Goal: Information Seeking & Learning: Learn about a topic

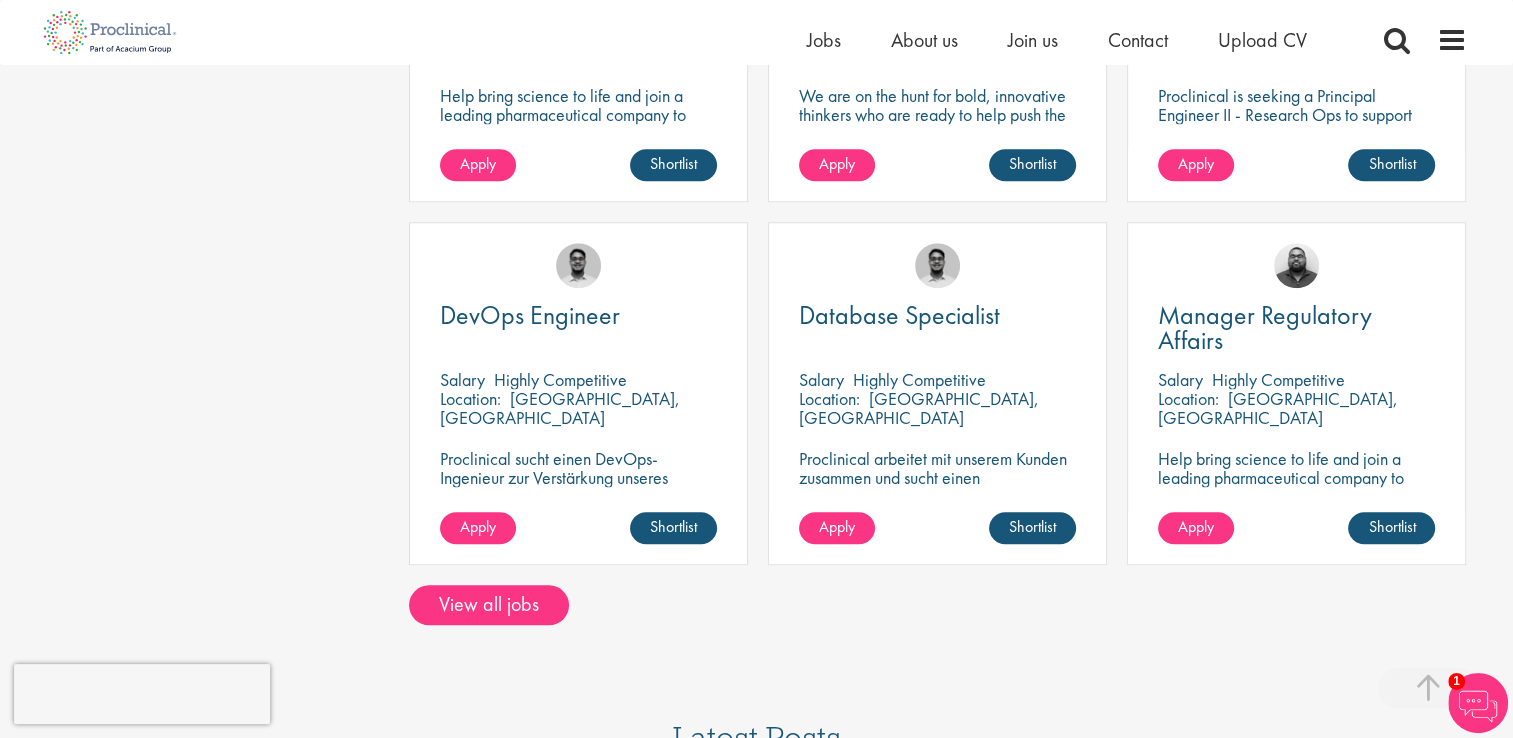
scroll to position [1700, 0]
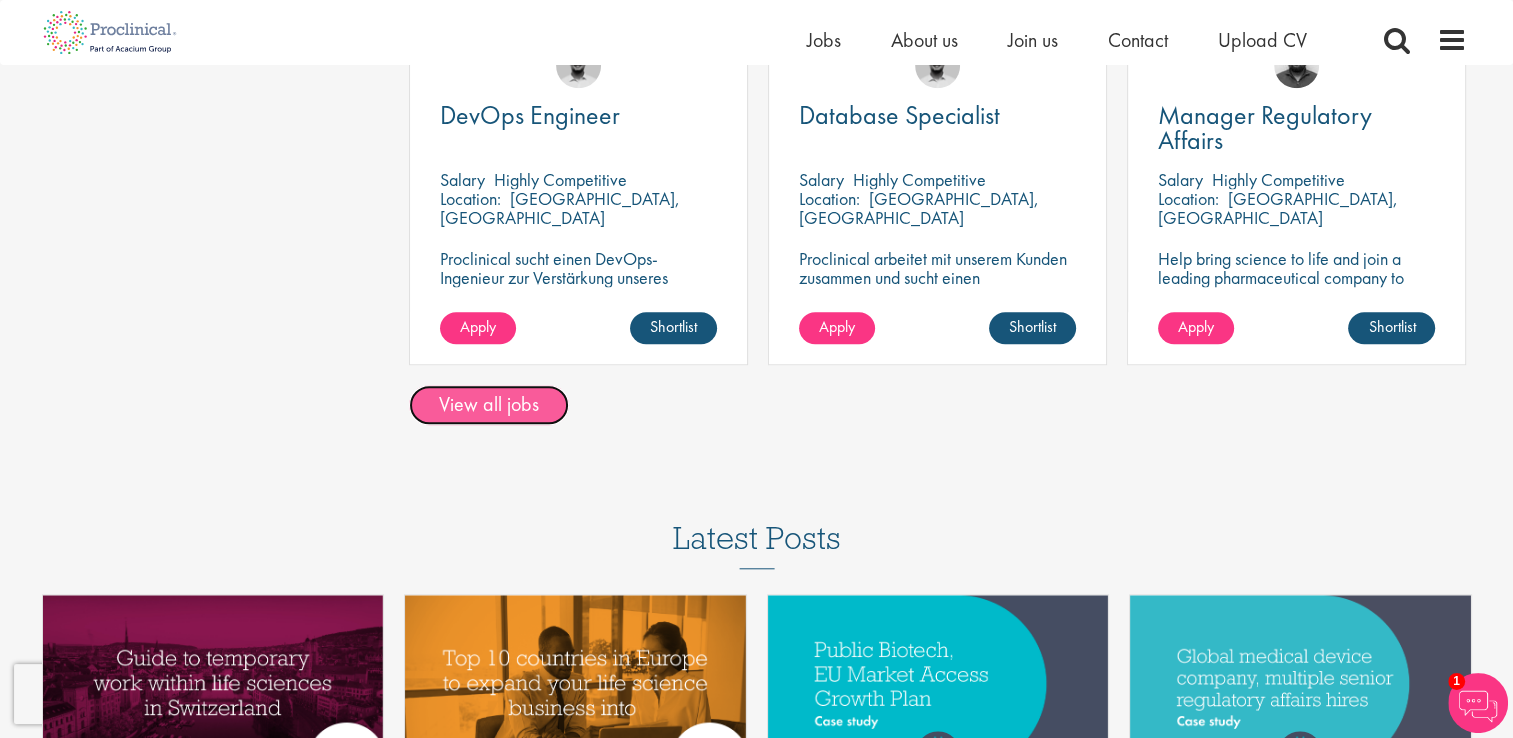
click at [511, 390] on link "View all jobs" at bounding box center [489, 405] width 160 height 40
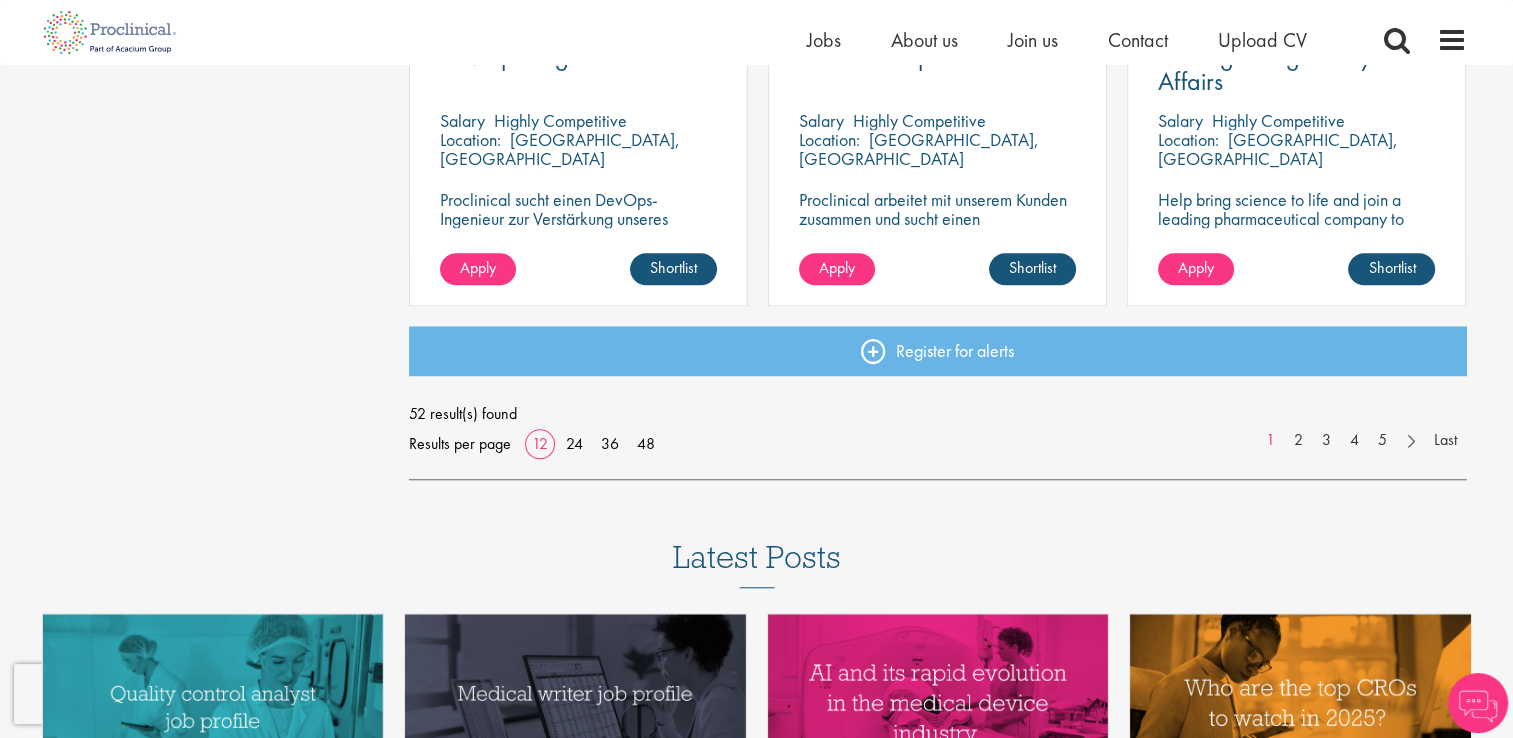
scroll to position [1600, 0]
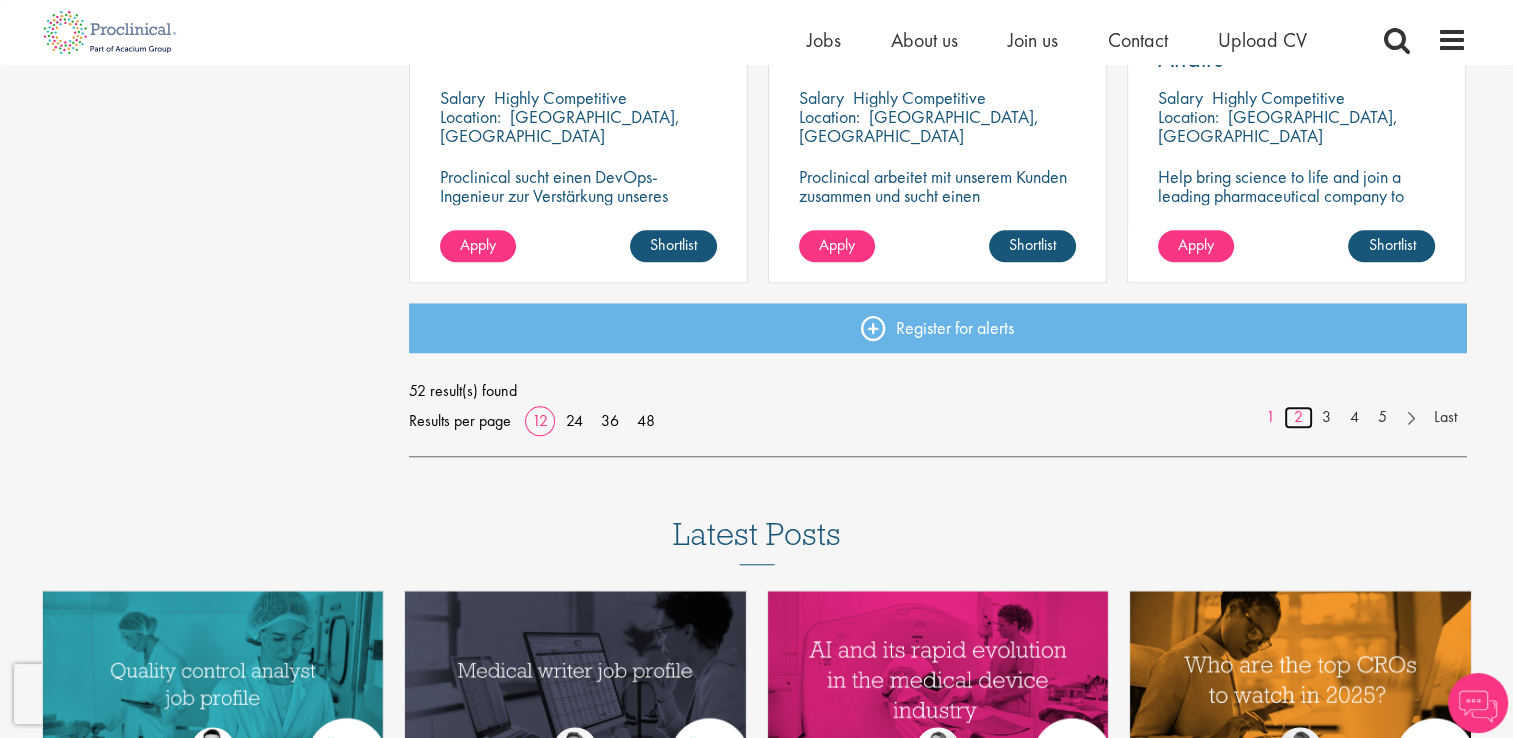
click at [1300, 420] on link "2" at bounding box center [1298, 417] width 29 height 23
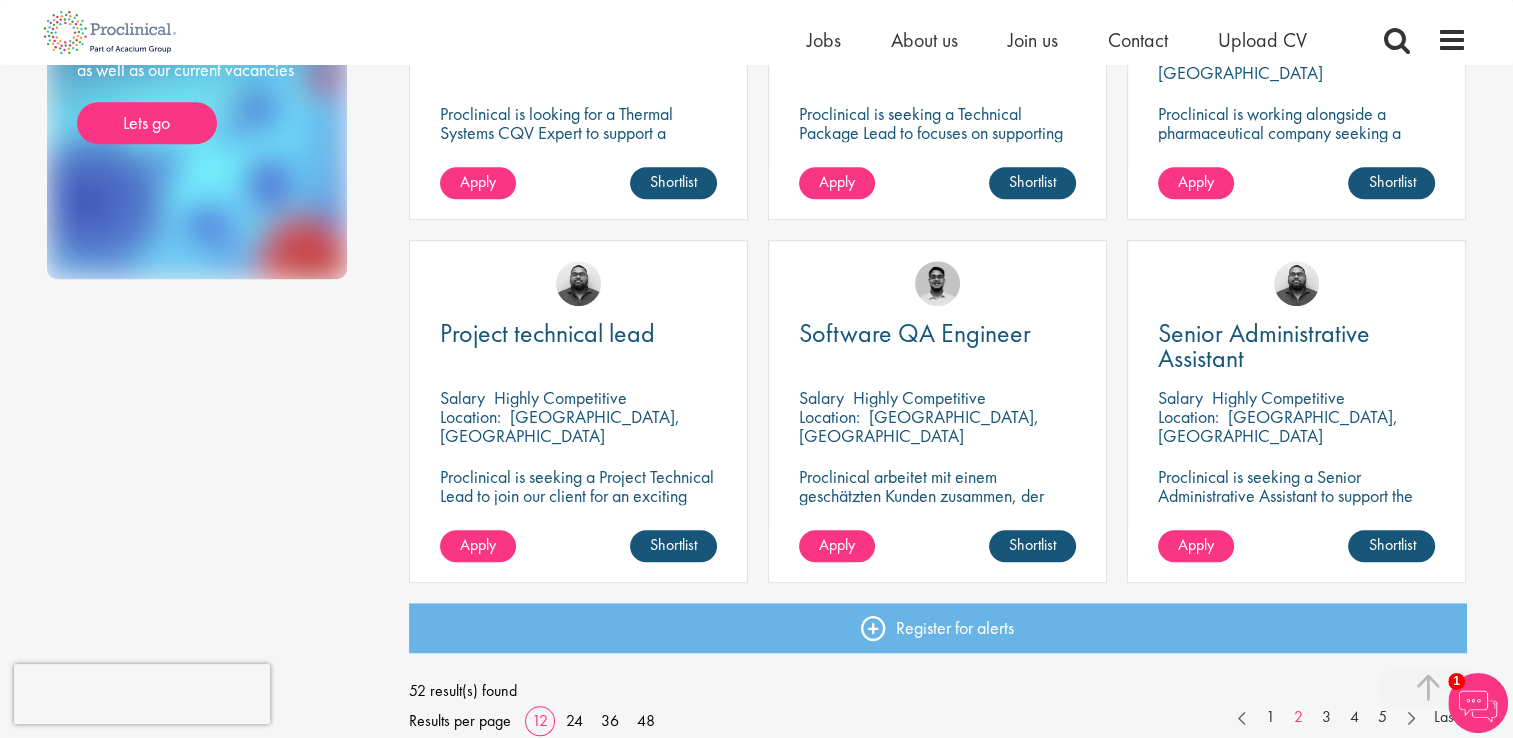
scroll to position [1500, 0]
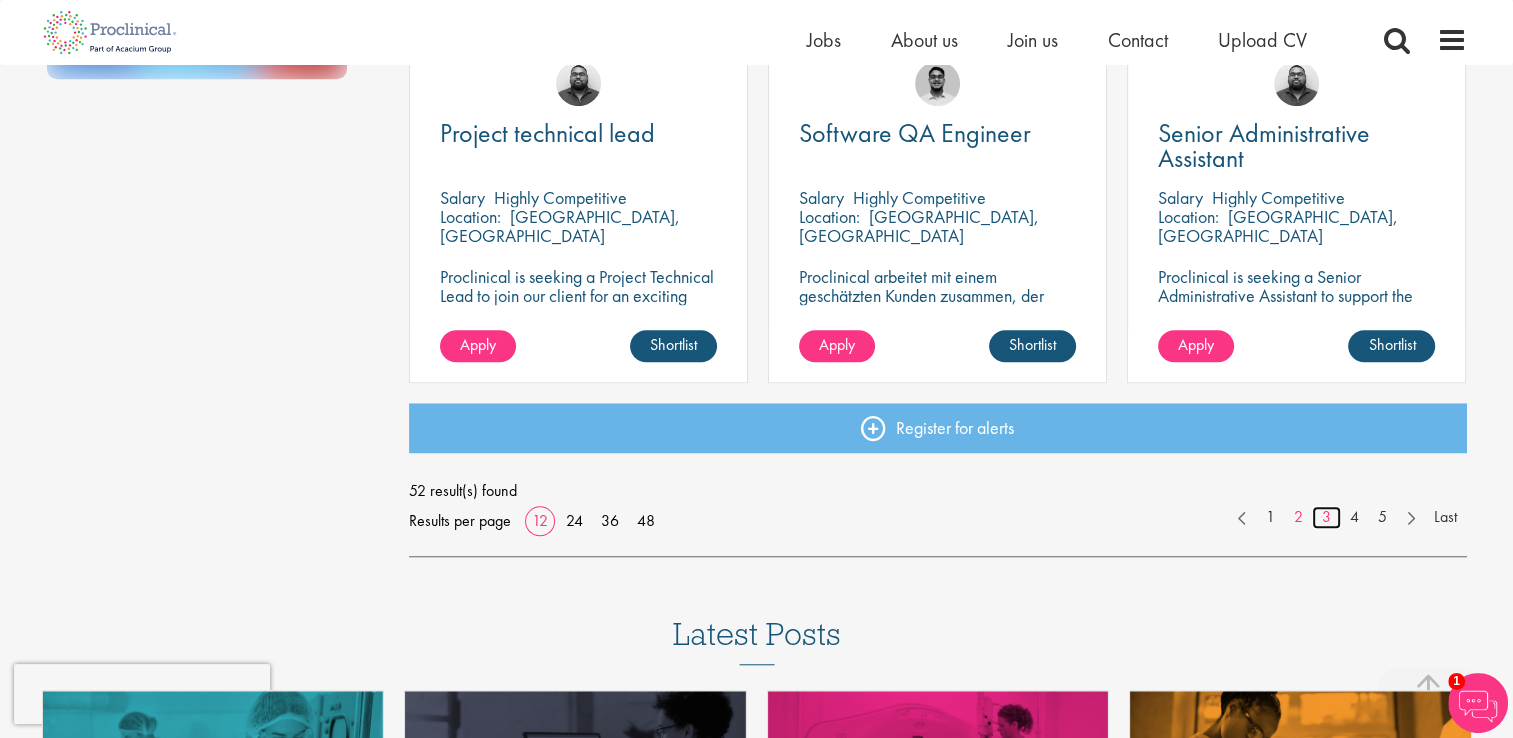
click at [1328, 522] on link "3" at bounding box center [1326, 517] width 29 height 23
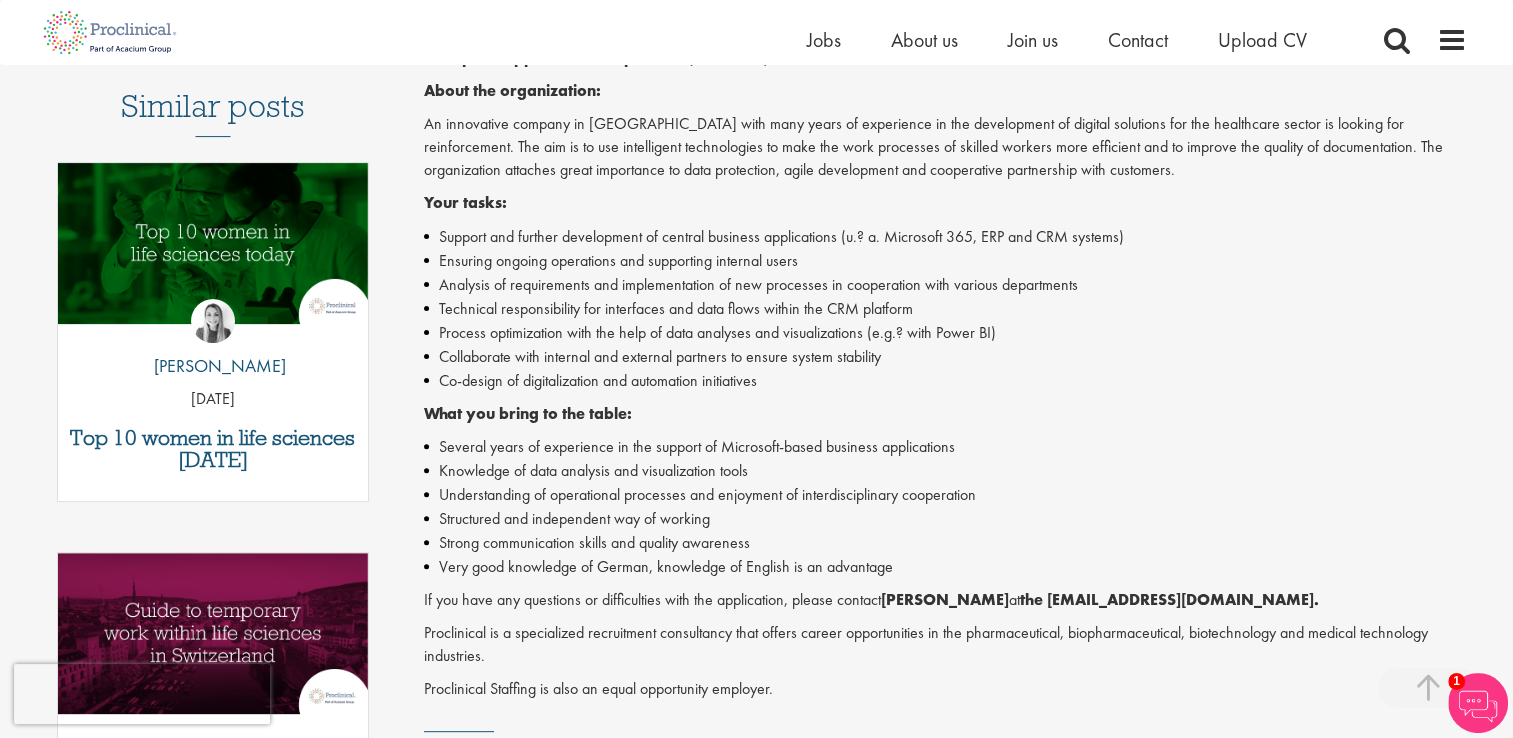
scroll to position [700, 0]
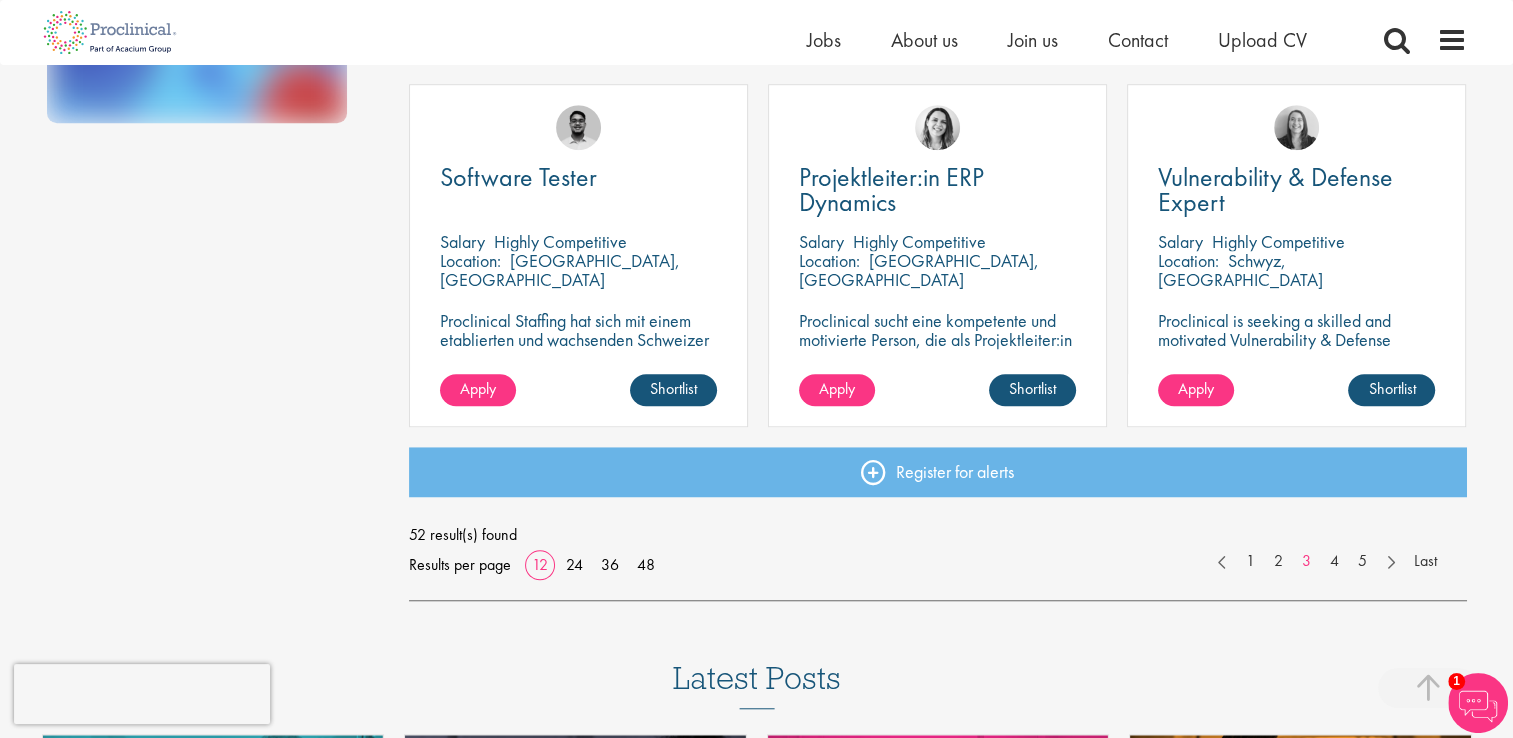
scroll to position [1500, 0]
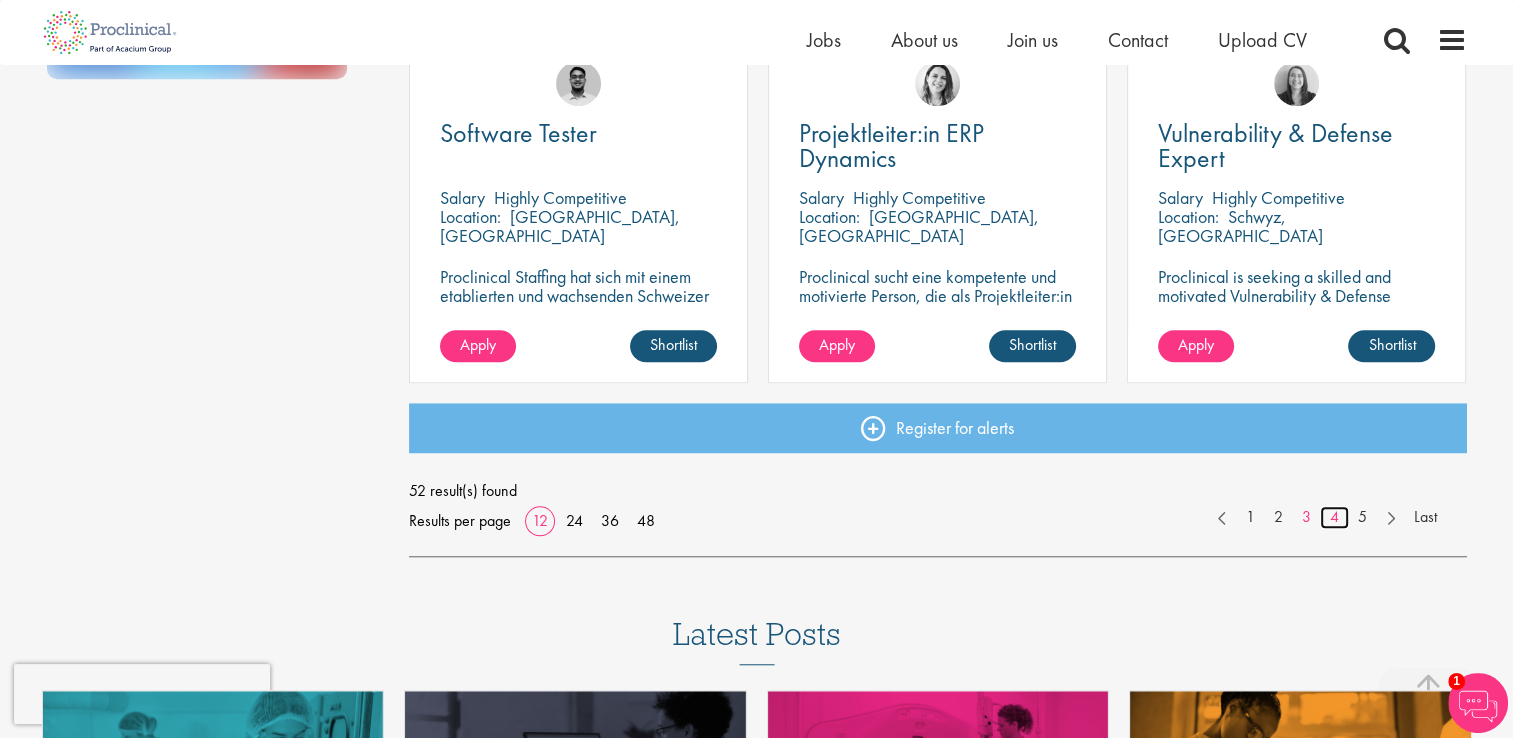
click at [1335, 522] on link "4" at bounding box center [1334, 517] width 29 height 23
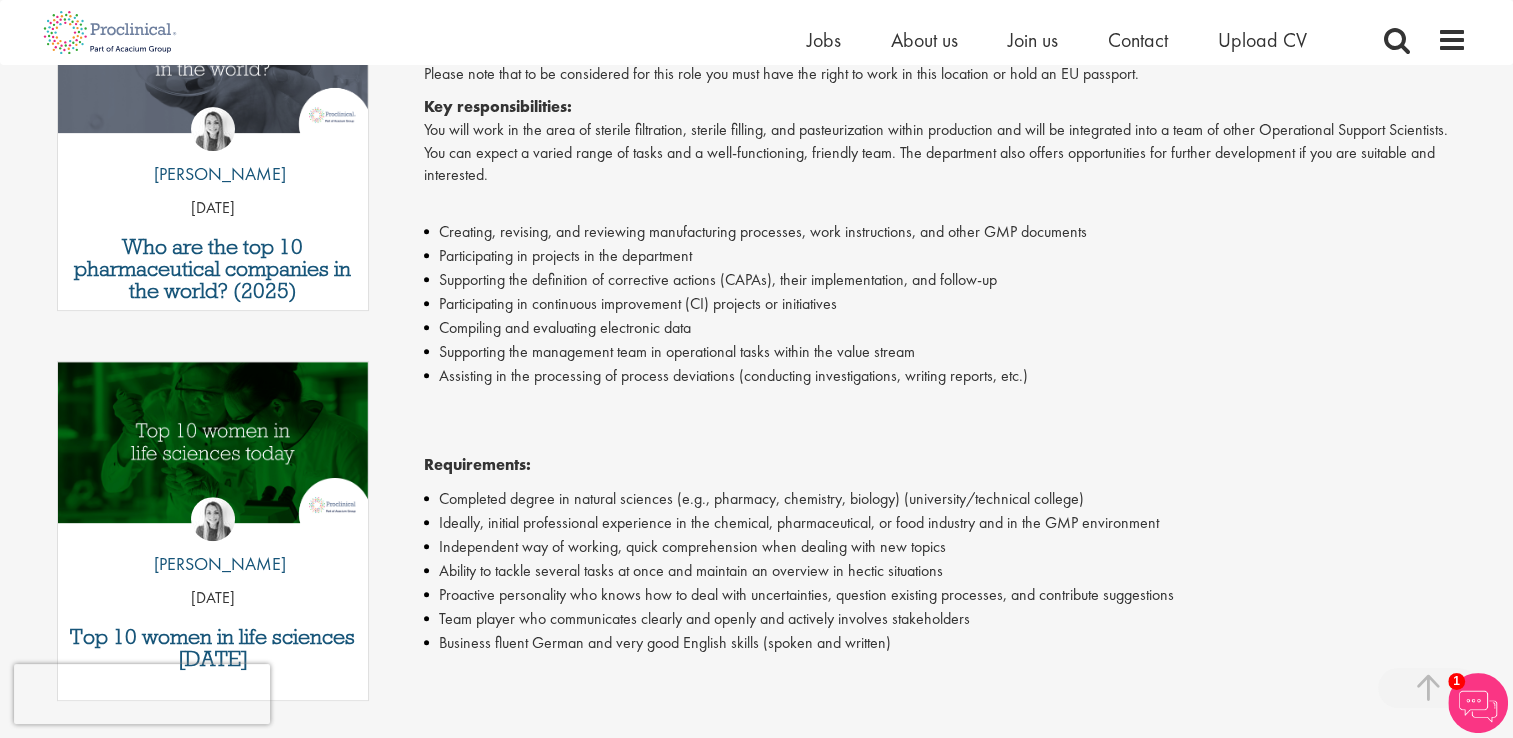
scroll to position [800, 0]
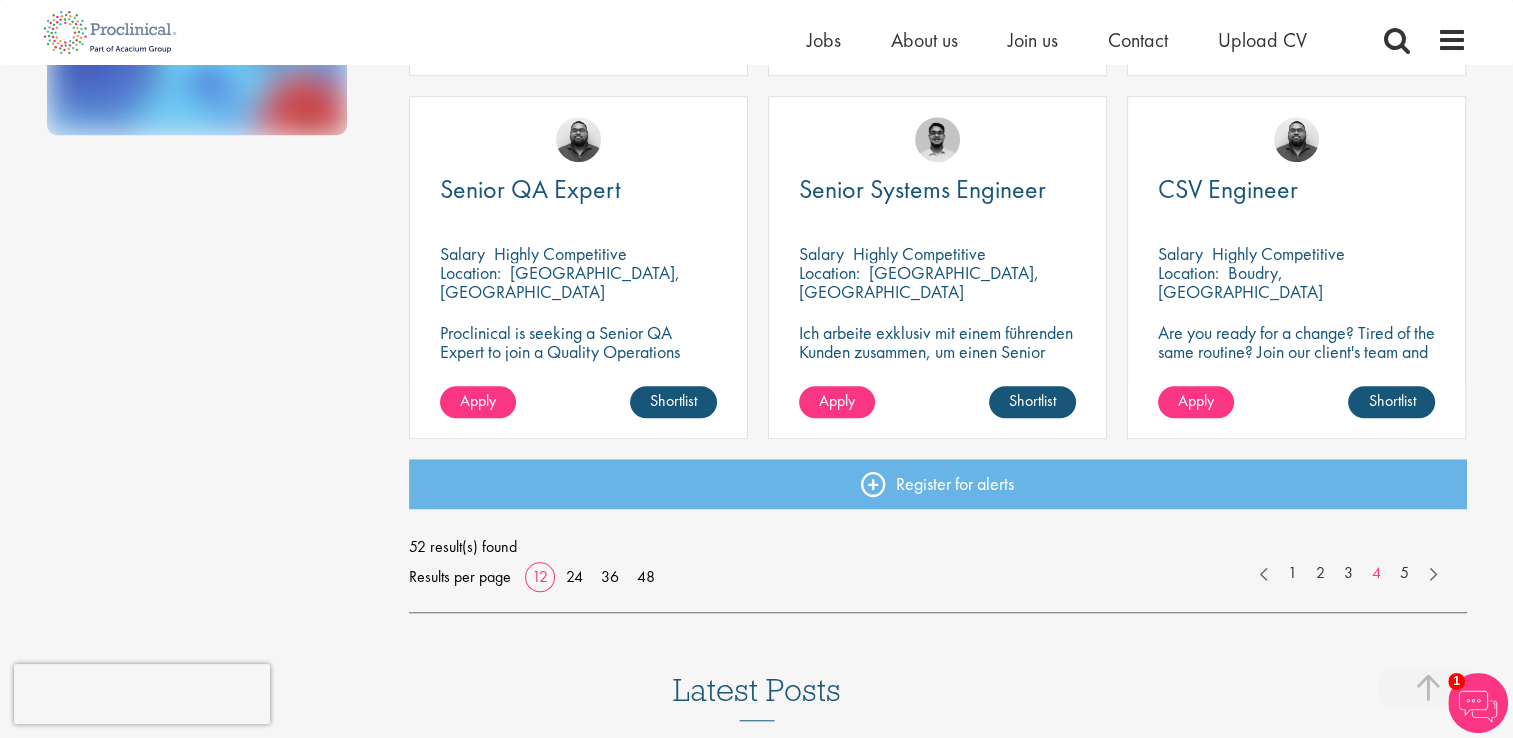
scroll to position [1500, 0]
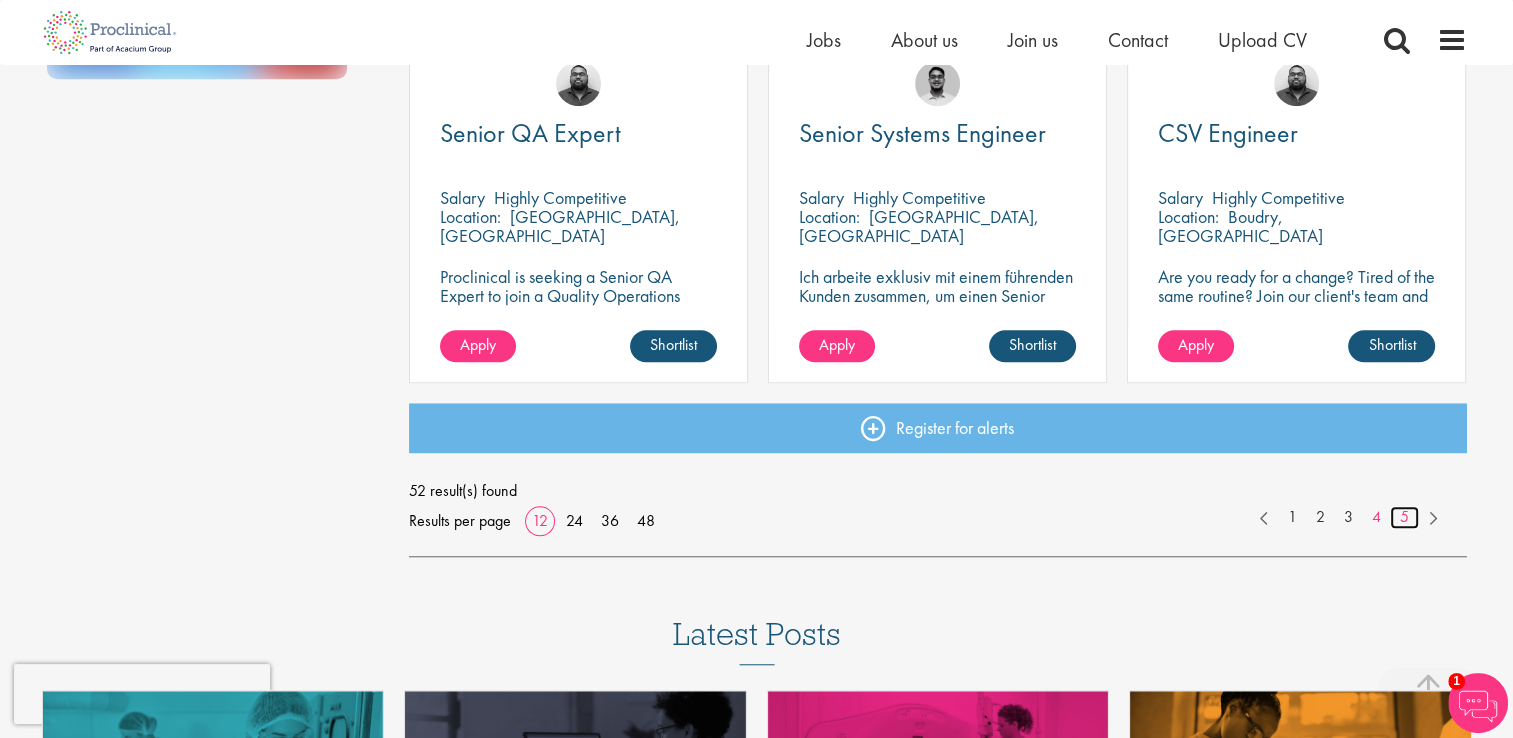
click at [1399, 518] on link "5" at bounding box center [1404, 517] width 29 height 23
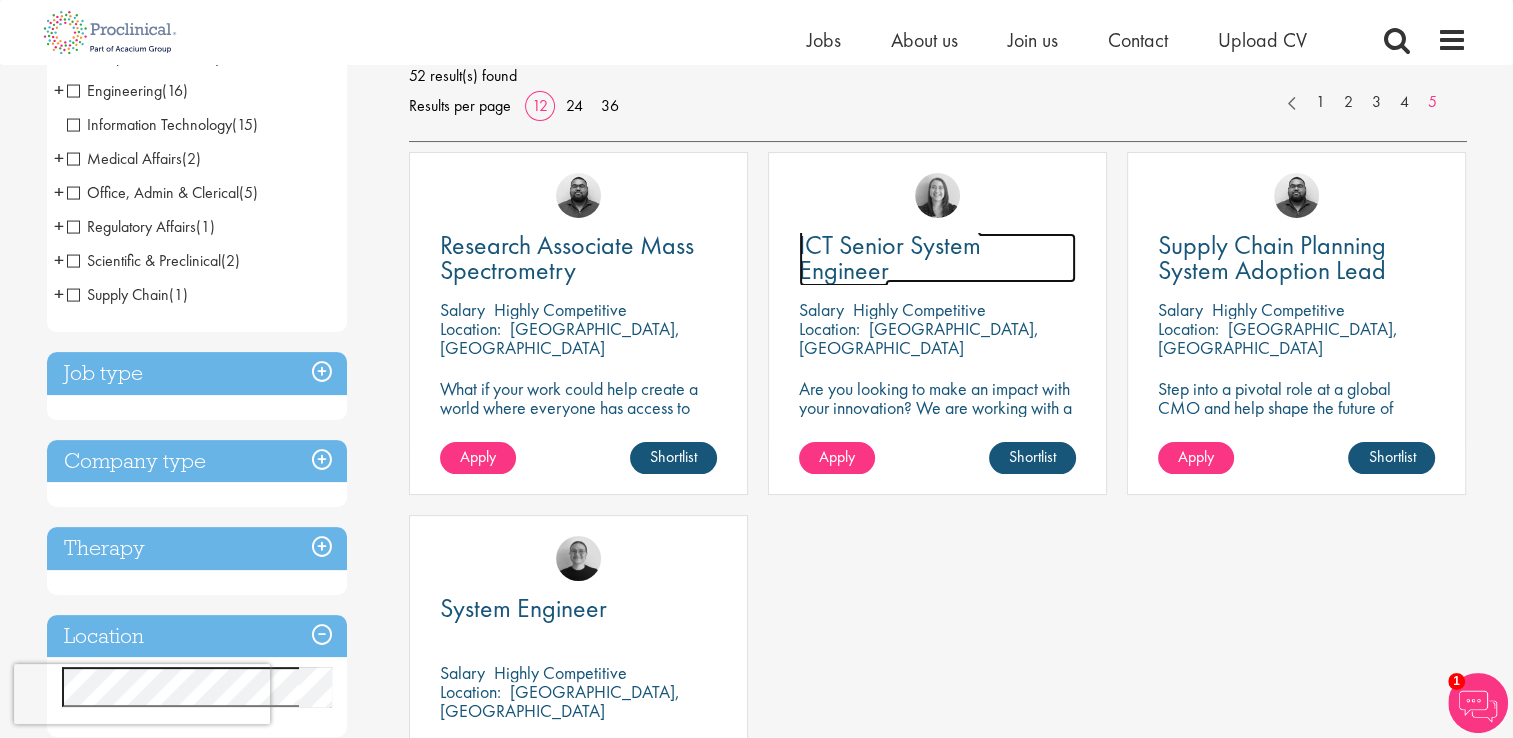
scroll to position [500, 0]
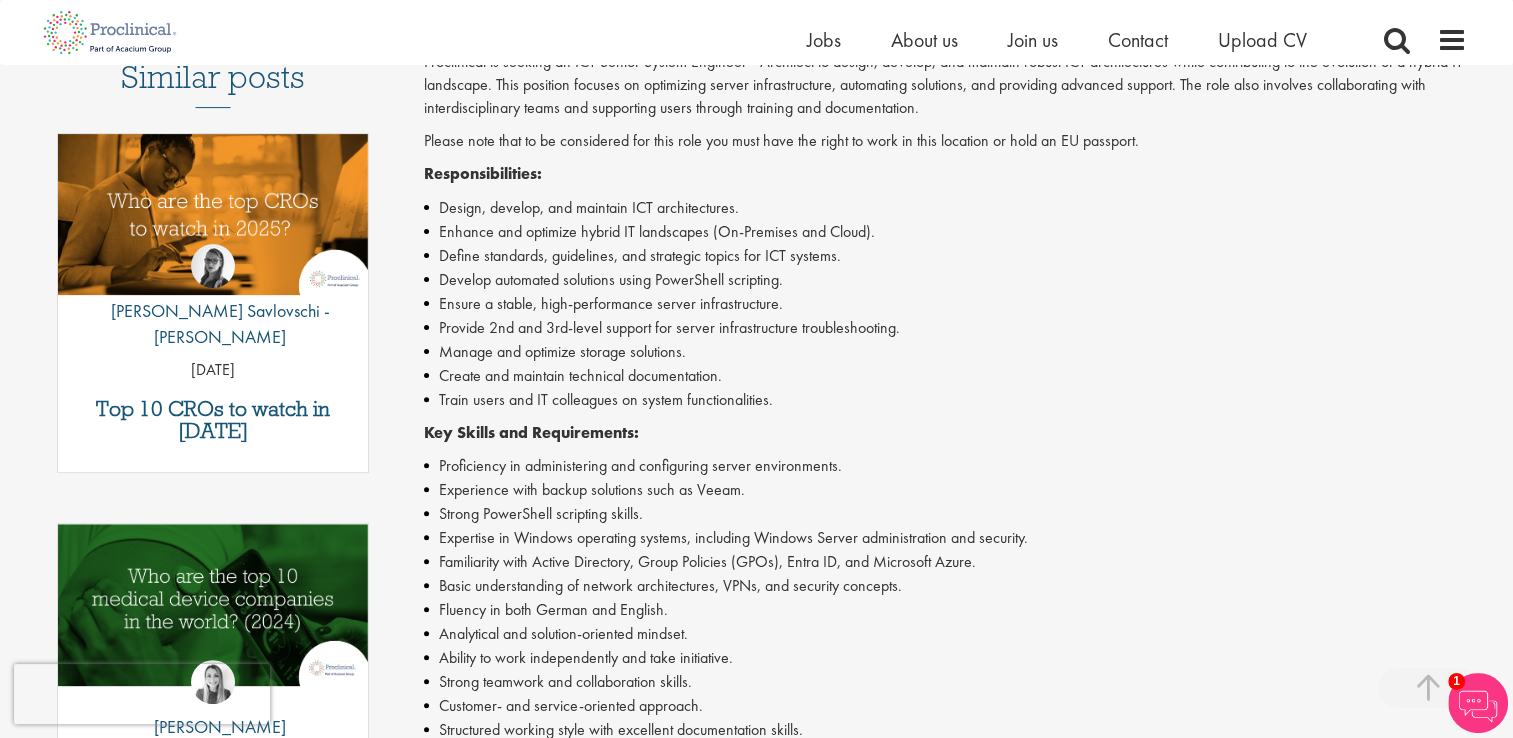
scroll to position [600, 0]
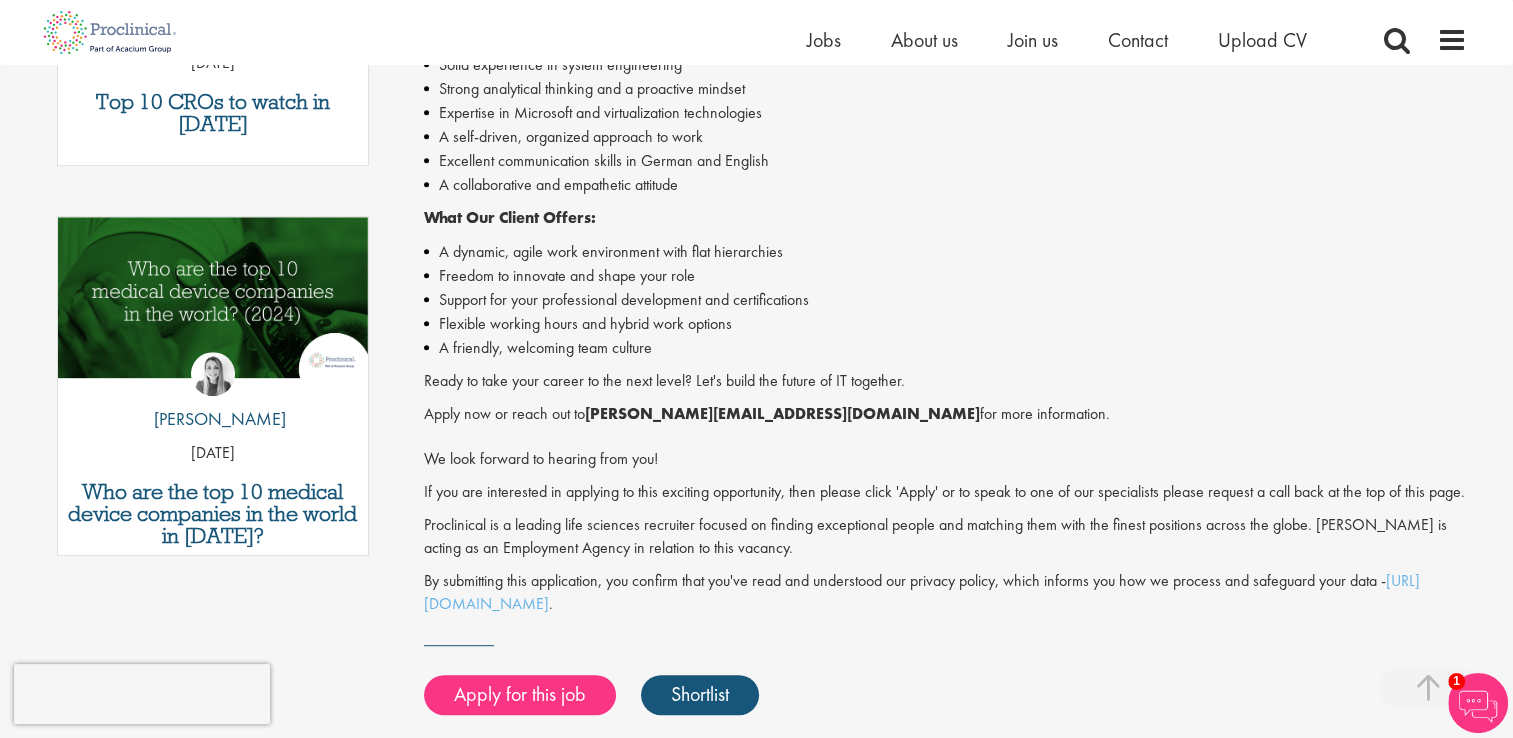
scroll to position [1100, 0]
